Goal: Download file/media

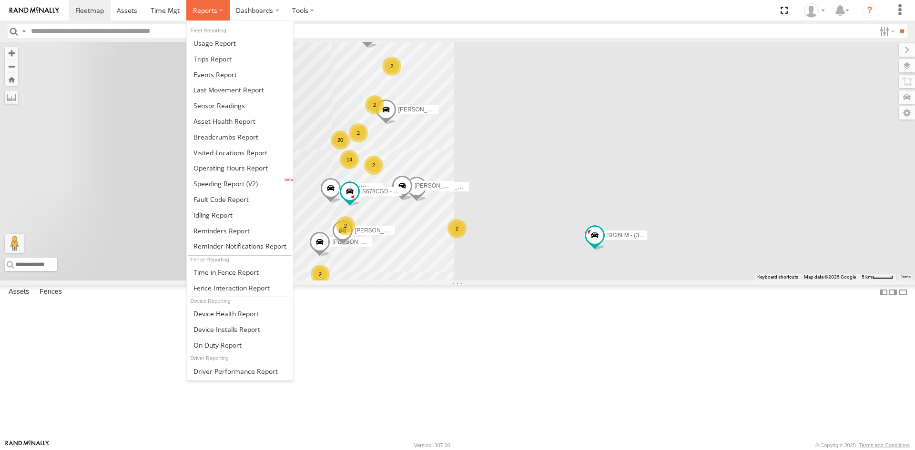
click at [208, 11] on span at bounding box center [205, 10] width 24 height 9
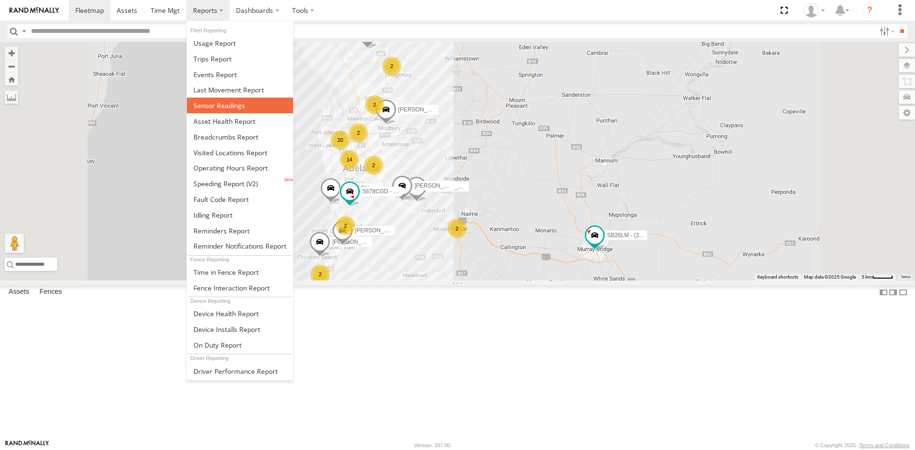
click at [244, 102] on link at bounding box center [240, 106] width 106 height 16
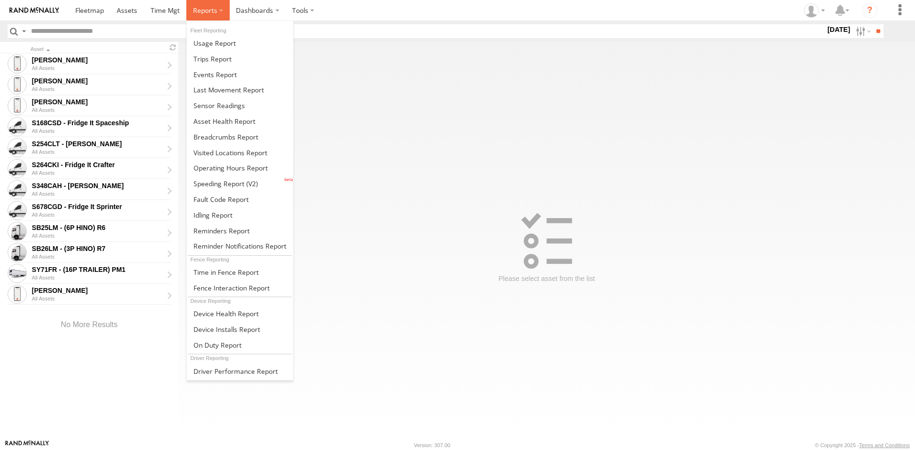
click at [214, 16] on label at bounding box center [207, 10] width 43 height 20
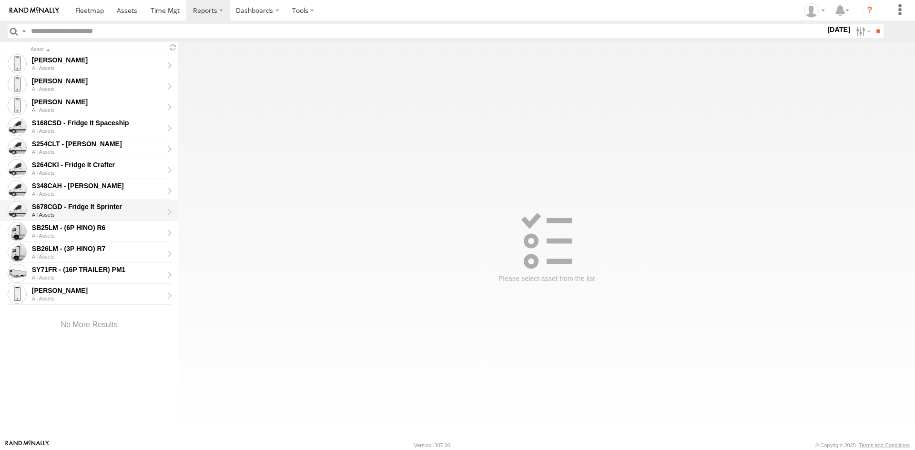
click at [106, 205] on div "S678CGD - Fridge It Sprinter" at bounding box center [97, 206] width 131 height 9
type input "**********"
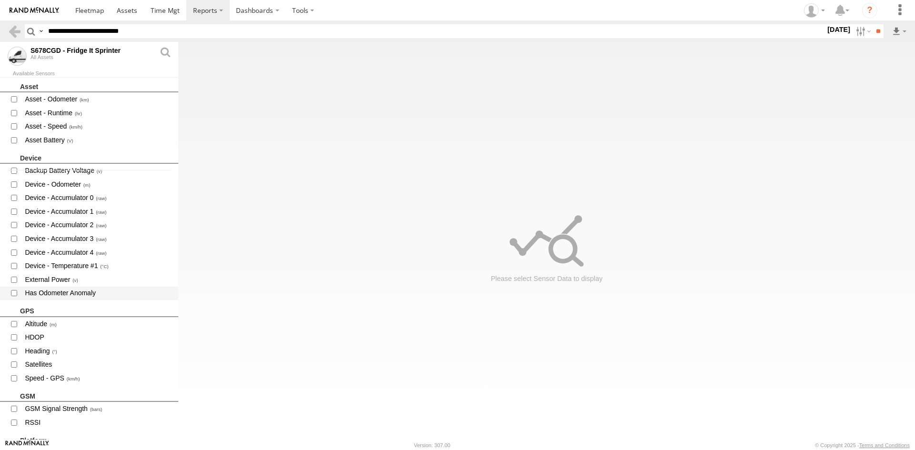
scroll to position [286, 0]
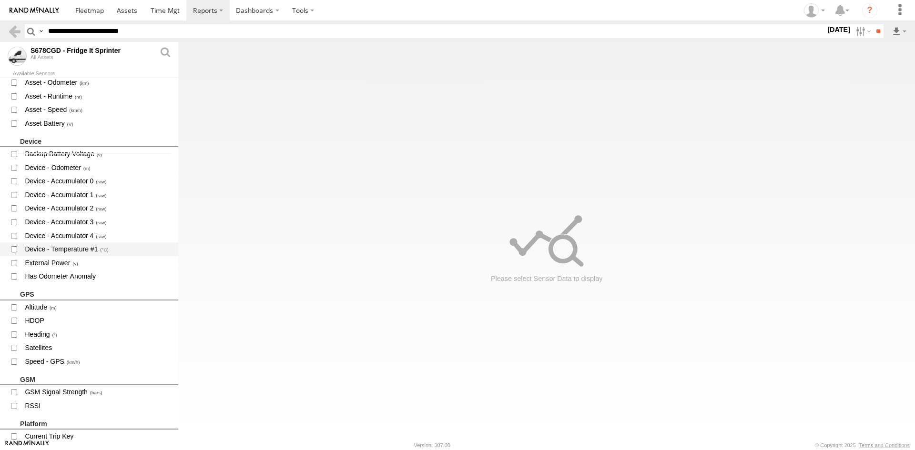
click at [82, 245] on span "Device - Temperature #1" at bounding box center [97, 249] width 147 height 12
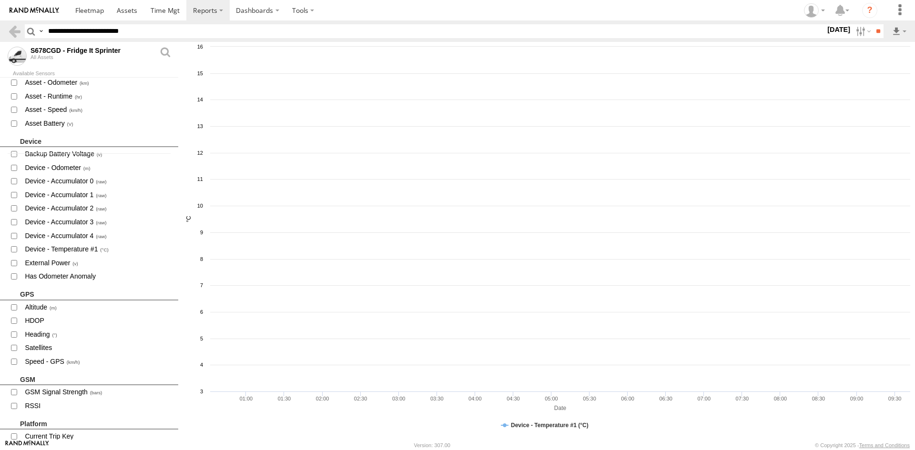
click at [832, 24] on header "Search Query Asset ID Asset Label Registration Manufacturer Model VIN S" at bounding box center [457, 30] width 915 height 21
click at [847, 33] on div "Search Query Asset ID Asset Label Registration Manufacturer Model VIN" at bounding box center [449, 31] width 848 height 14
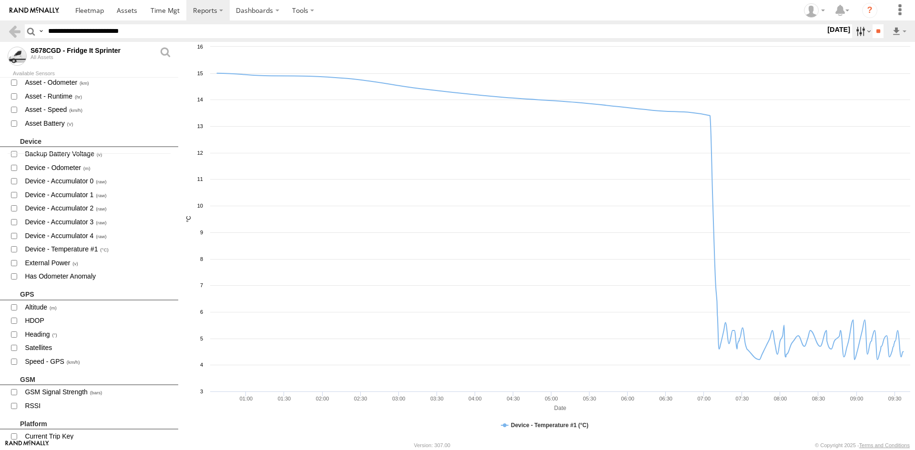
click at [852, 33] on label at bounding box center [862, 31] width 20 height 14
click at [0, 0] on label at bounding box center [0, 0] width 0 height 0
click at [881, 27] on input "**" at bounding box center [877, 31] width 11 height 14
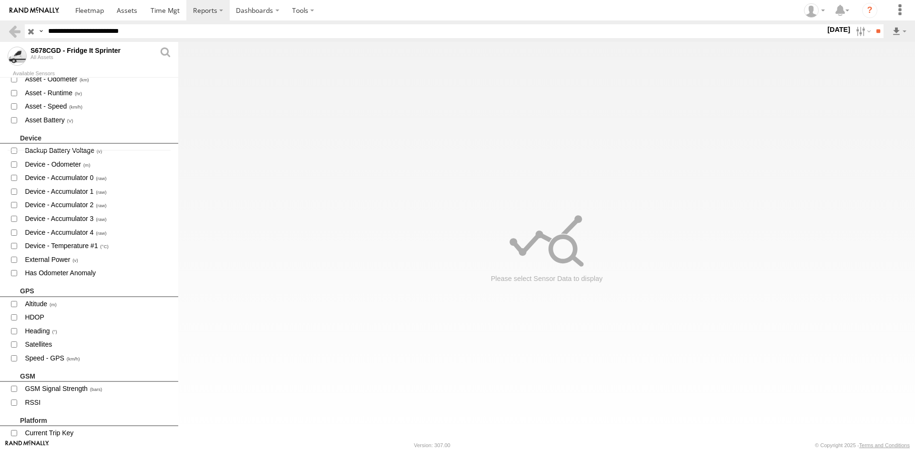
scroll to position [333, 0]
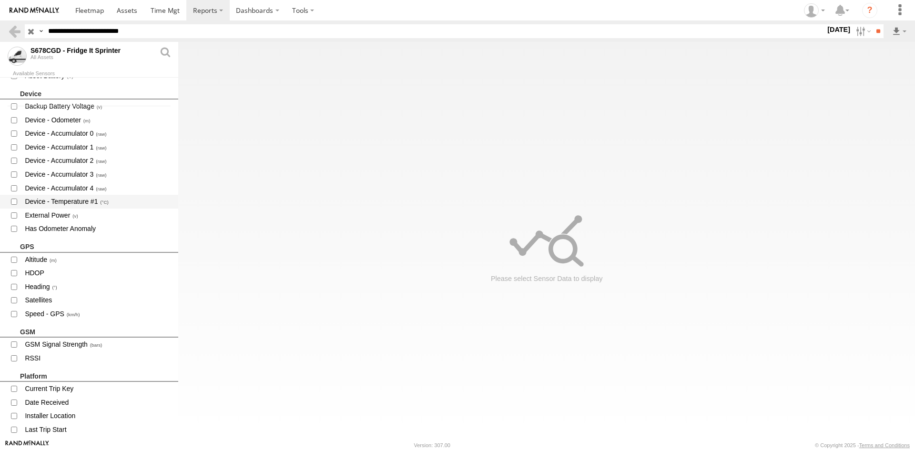
click at [91, 202] on span "Device - Temperature #1" at bounding box center [97, 202] width 147 height 12
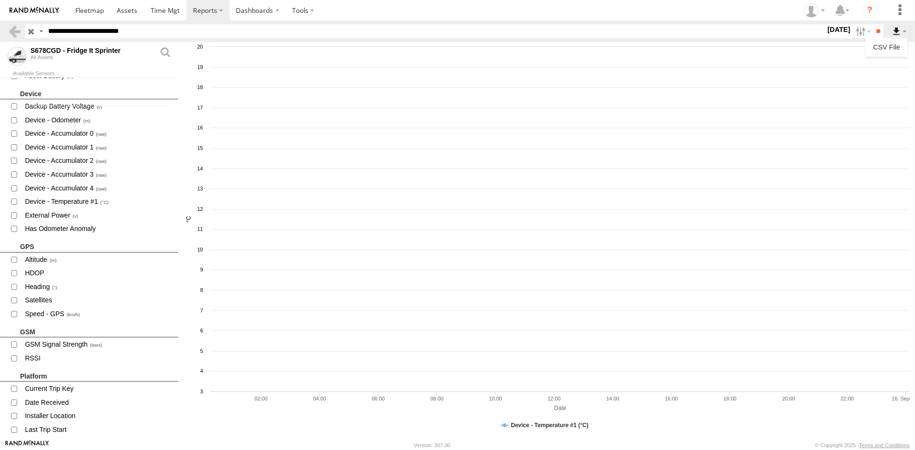
click at [894, 28] on label at bounding box center [899, 31] width 16 height 14
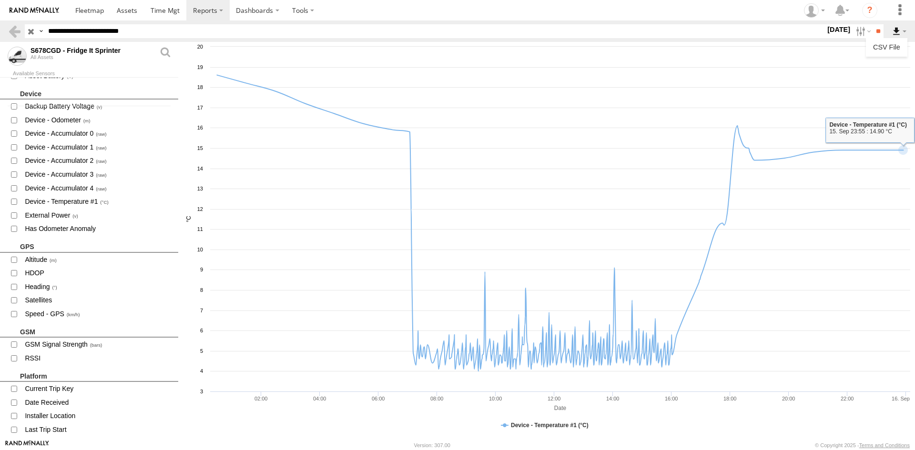
click at [898, 33] on label at bounding box center [899, 31] width 16 height 14
click at [895, 48] on link "CSV File" at bounding box center [886, 47] width 34 height 14
